Goal: Answer question/provide support: Share knowledge or assist other users

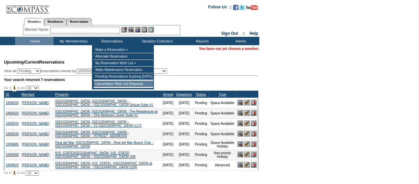
click at [109, 85] on td "Cancellation Wish List Requests" at bounding box center [123, 84] width 59 height 7
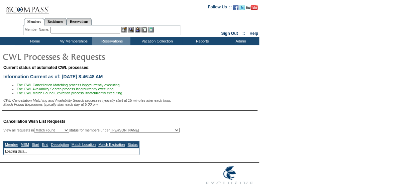
select select "50"
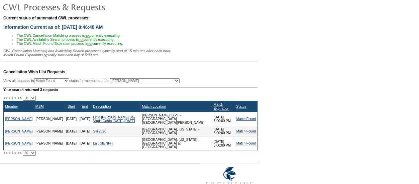
scroll to position [50, 0]
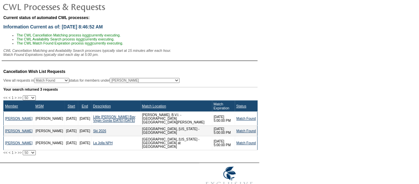
click at [213, 106] on link "Match Expiration" at bounding box center [221, 106] width 16 height 8
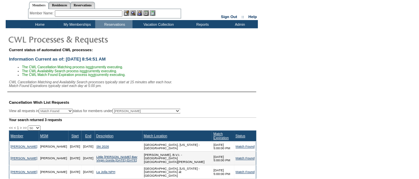
scroll to position [0, 0]
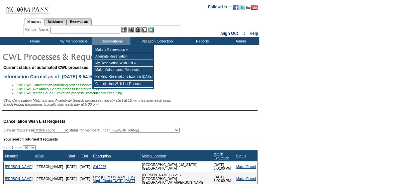
click at [115, 30] on input "text" at bounding box center [85, 30] width 70 height 7
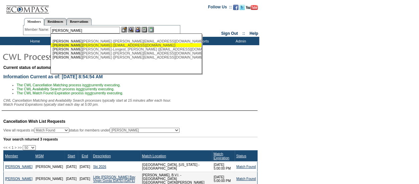
click at [99, 45] on div "Hilde brandt, Dave (hildeaz99@yahoo.com)" at bounding box center [125, 45] width 147 height 4
type input "Hildebrandt, Dave (hildeaz99@yahoo.com)"
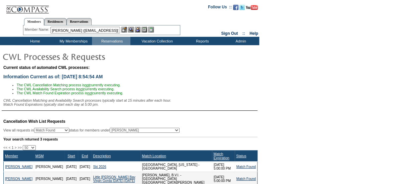
click at [138, 29] on img at bounding box center [138, 30] width 6 height 6
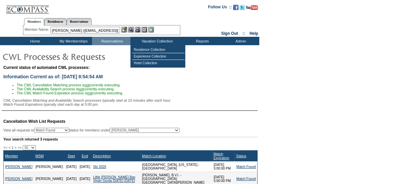
click at [134, 30] on img at bounding box center [131, 30] width 6 height 6
